Goal: Check status: Check status

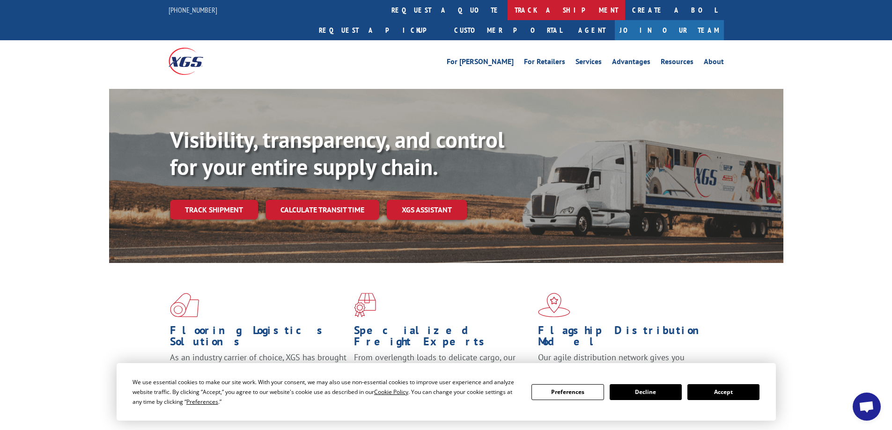
click at [508, 6] on link "track a shipment" at bounding box center [567, 10] width 118 height 20
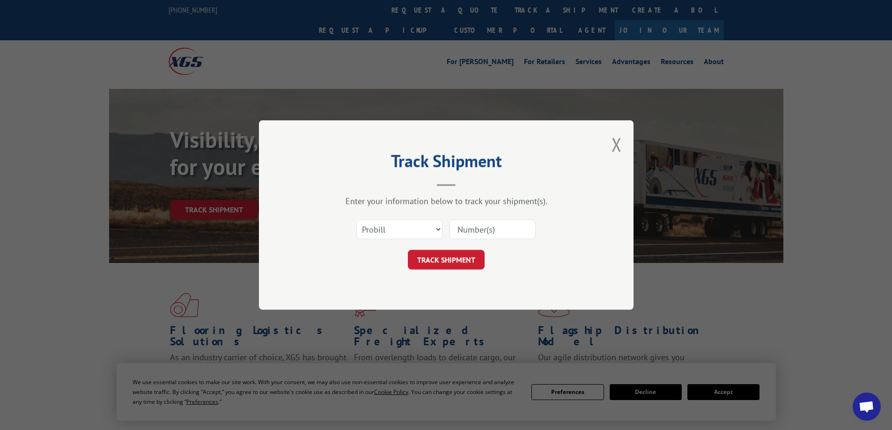
click at [409, 219] on div "Select category... Probill BOL PO" at bounding box center [399, 230] width 85 height 22
drag, startPoint x: 408, startPoint y: 225, endPoint x: 408, endPoint y: 233, distance: 7.5
click at [408, 225] on select "Select category... Probill BOL PO" at bounding box center [399, 230] width 86 height 20
select select "bol"
click at [356, 220] on select "Select category... Probill BOL PO" at bounding box center [399, 230] width 86 height 20
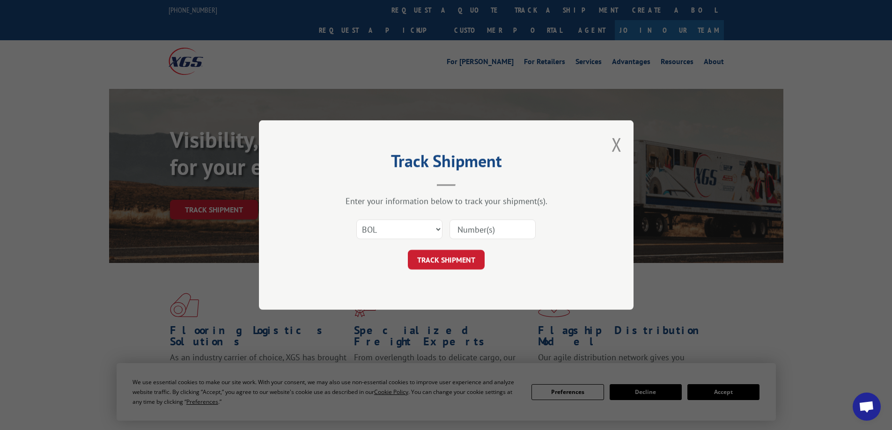
click at [520, 225] on input at bounding box center [492, 230] width 86 height 20
paste input "7084422"
type input "7084422"
click at [446, 256] on button "TRACK SHIPMENT" at bounding box center [446, 260] width 77 height 20
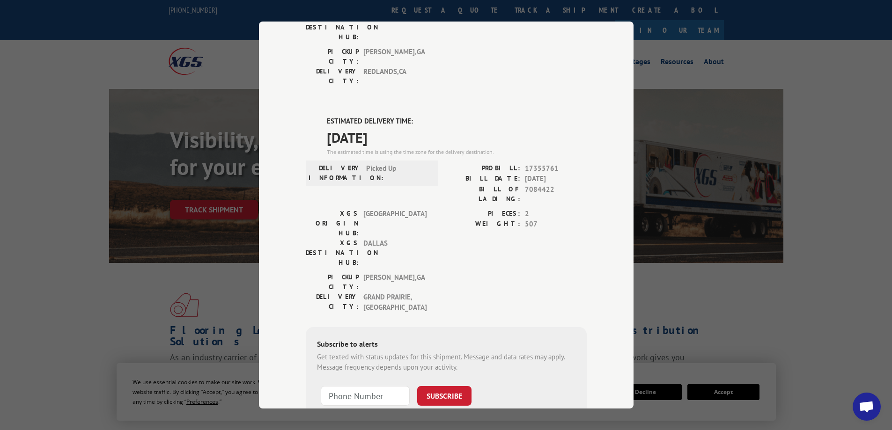
click at [110, 147] on div "Track Shipment DELIVERED DELIVERY INFORMATION: [DATE] 12:30 pm [PERSON_NAME] PR…" at bounding box center [446, 215] width 892 height 430
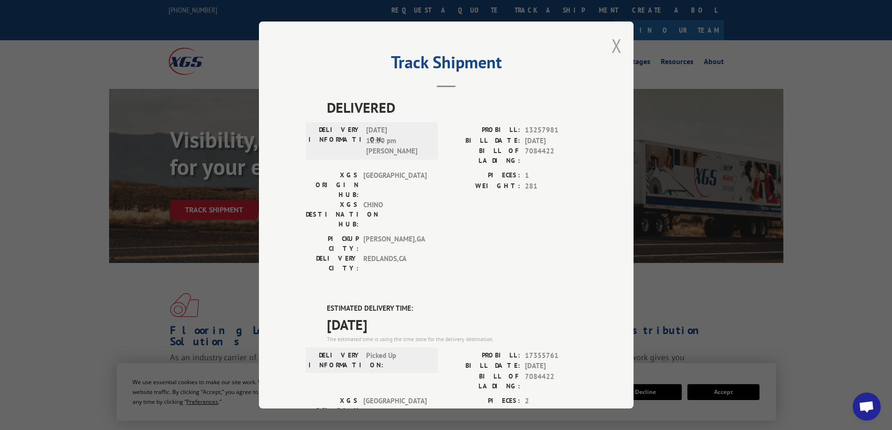
click at [613, 37] on button "Close modal" at bounding box center [616, 45] width 10 height 25
